Goal: Navigation & Orientation: Find specific page/section

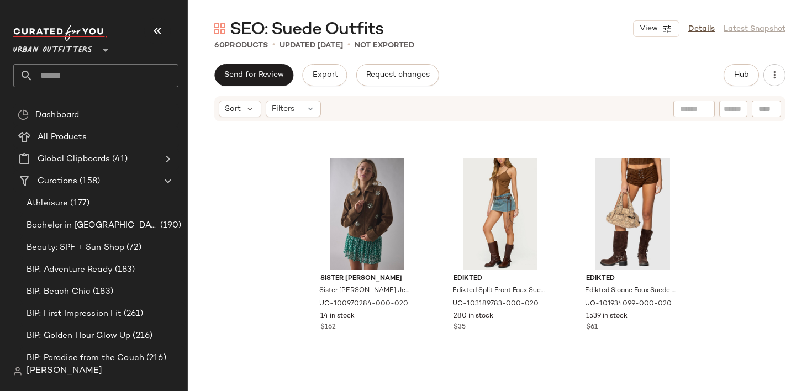
scroll to position [467, 0]
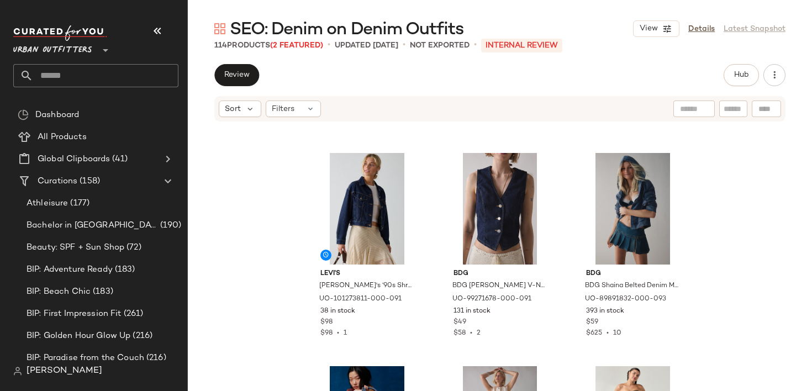
scroll to position [677, 0]
